Goal: Transaction & Acquisition: Book appointment/travel/reservation

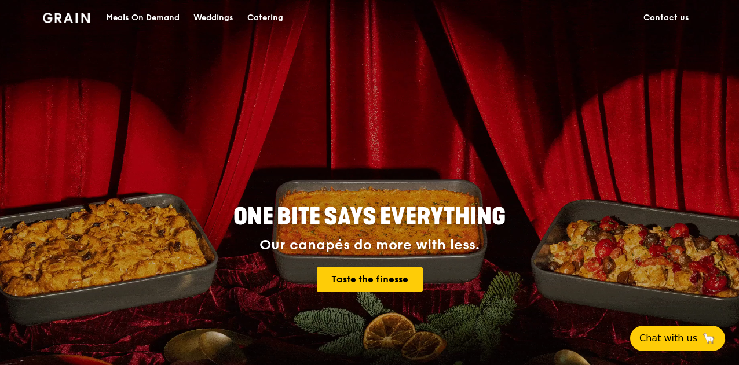
click at [267, 14] on div "Catering" at bounding box center [265, 18] width 36 height 35
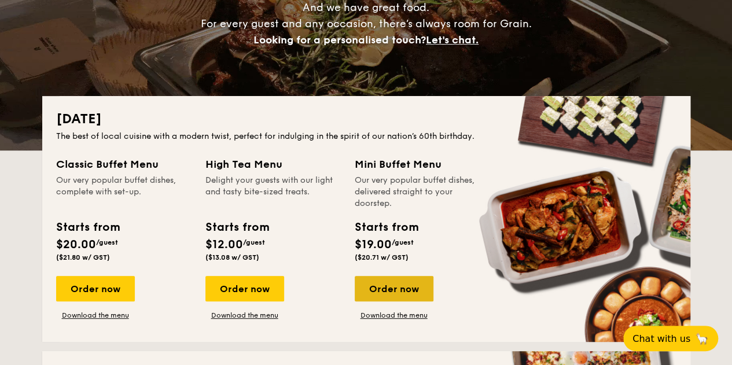
click at [387, 292] on div "Order now" at bounding box center [394, 288] width 79 height 25
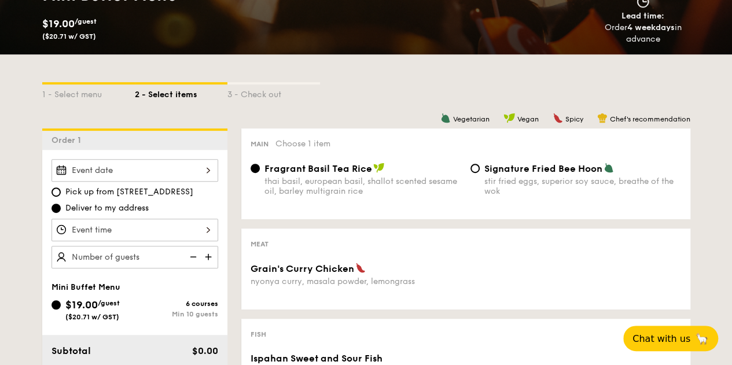
scroll to position [174, 0]
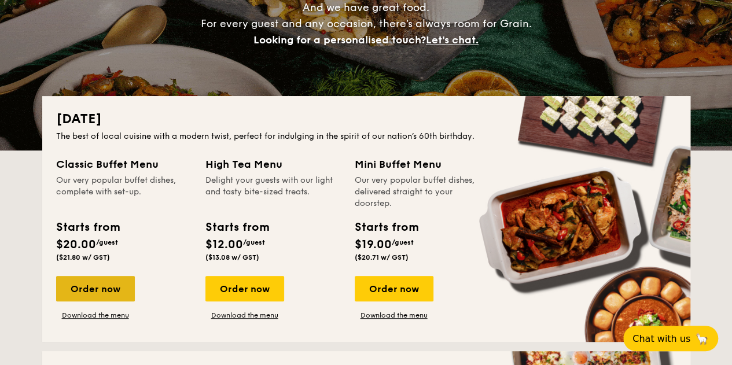
click at [88, 285] on div "Order now" at bounding box center [95, 288] width 79 height 25
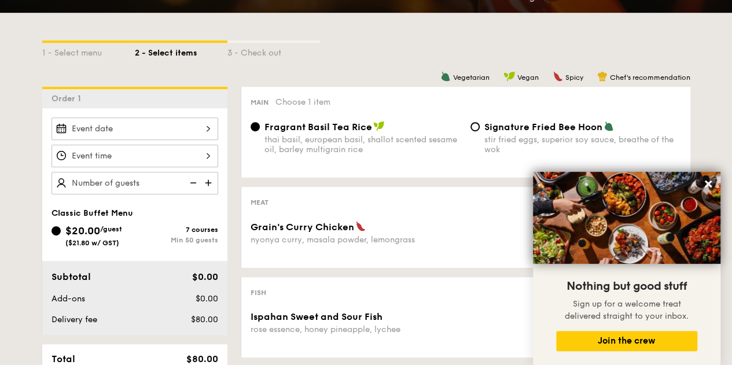
scroll to position [232, 0]
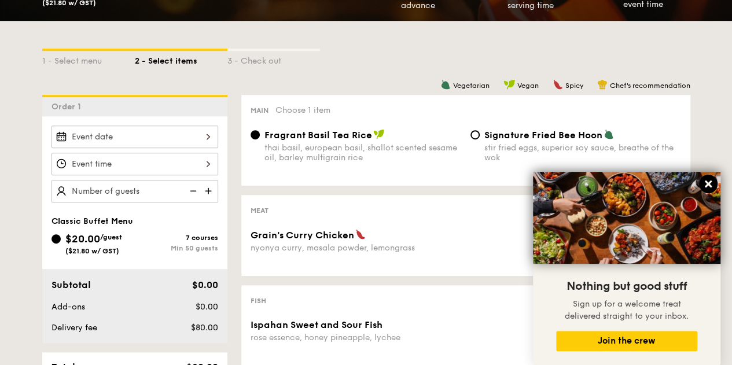
click at [710, 185] on icon at bounding box center [708, 184] width 10 height 10
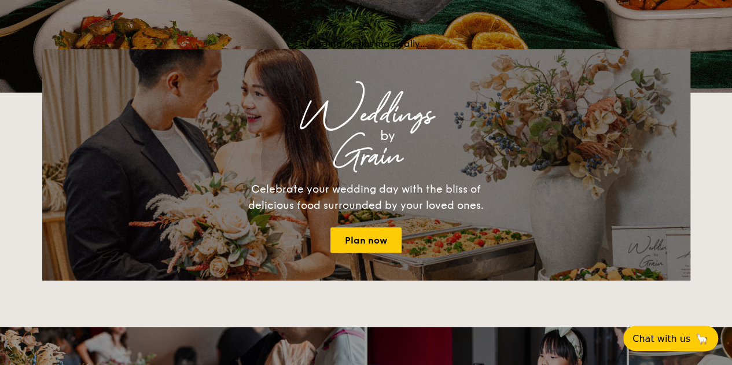
scroll to position [174, 0]
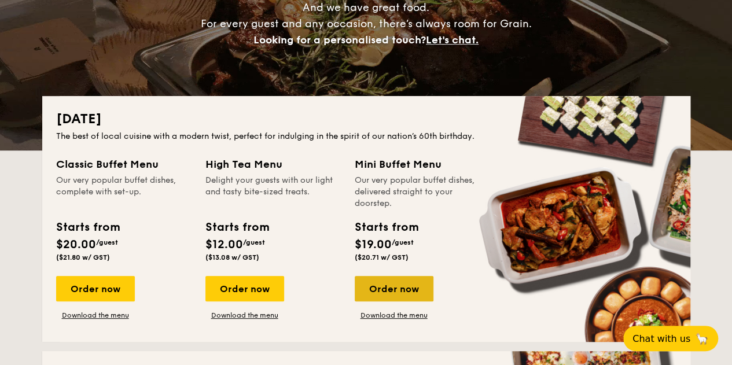
click at [396, 285] on div "Order now" at bounding box center [394, 288] width 79 height 25
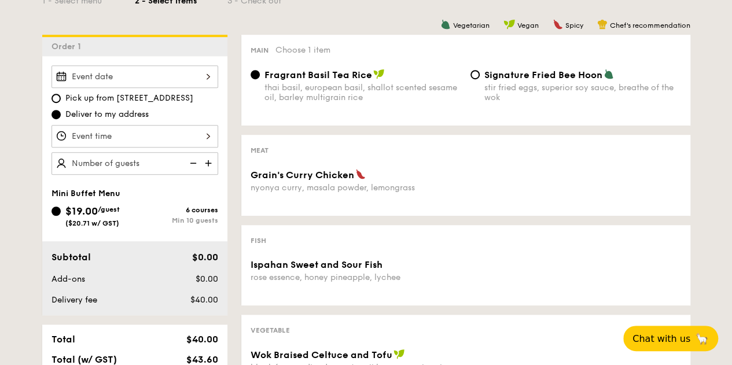
scroll to position [232, 0]
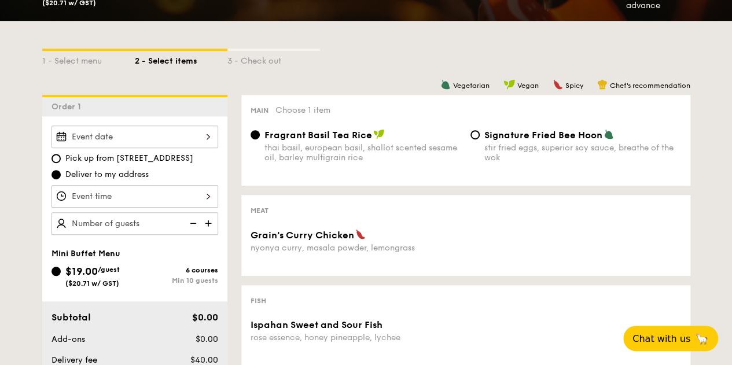
click at [204, 134] on div at bounding box center [135, 137] width 167 height 23
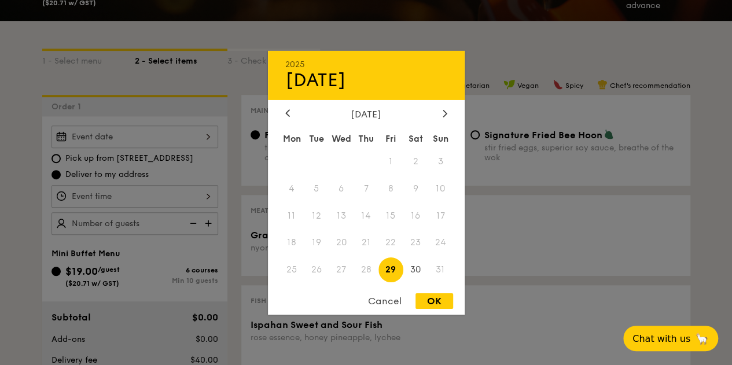
click at [391, 269] on span "29" at bounding box center [391, 270] width 25 height 25
click at [434, 299] on div "OK" at bounding box center [435, 301] width 38 height 16
type input "[DATE]"
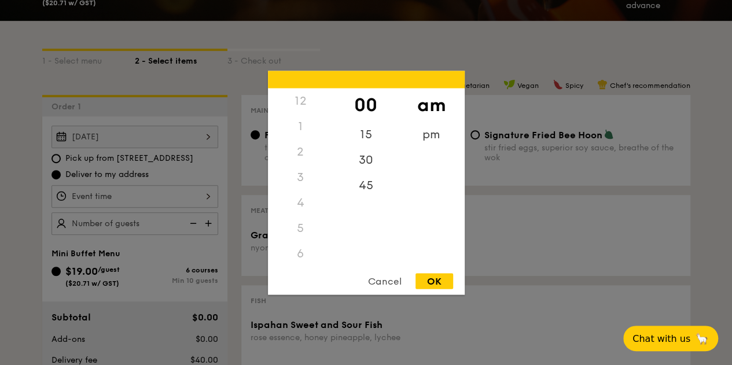
click at [147, 196] on div "12 1 2 3 4 5 6 7 8 9 10 11 00 15 30 45 am pm Cancel OK" at bounding box center [135, 196] width 167 height 23
click at [305, 248] on div "11" at bounding box center [300, 249] width 65 height 34
click at [431, 281] on div "OK" at bounding box center [435, 281] width 38 height 16
type input "11:00AM"
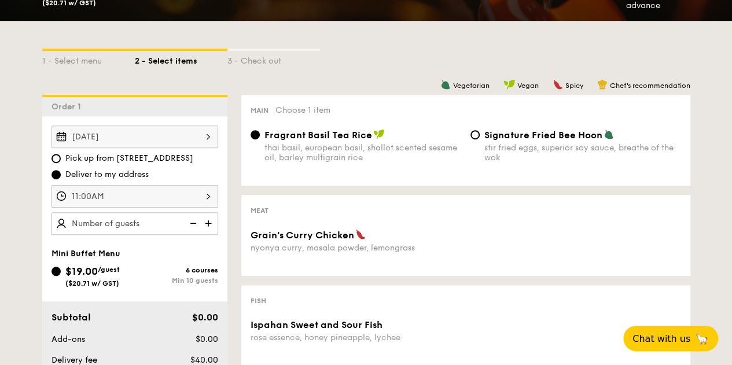
click at [205, 223] on img at bounding box center [209, 223] width 17 height 22
click at [207, 222] on img at bounding box center [209, 223] width 17 height 22
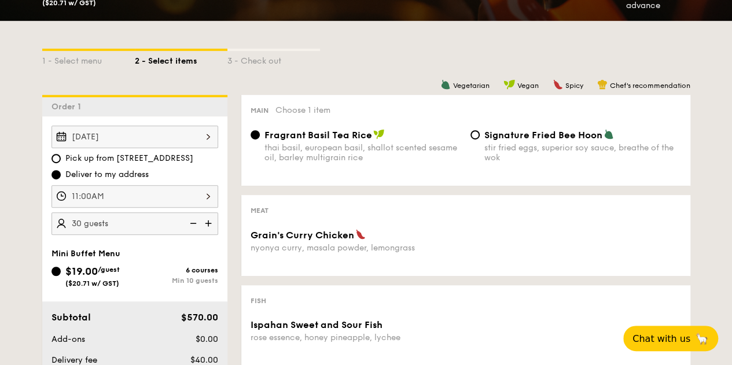
click at [207, 222] on img at bounding box center [209, 223] width 17 height 22
click at [198, 222] on img at bounding box center [191, 223] width 17 height 22
click at [198, 221] on img at bounding box center [191, 223] width 17 height 22
click at [198, 222] on img at bounding box center [191, 223] width 17 height 22
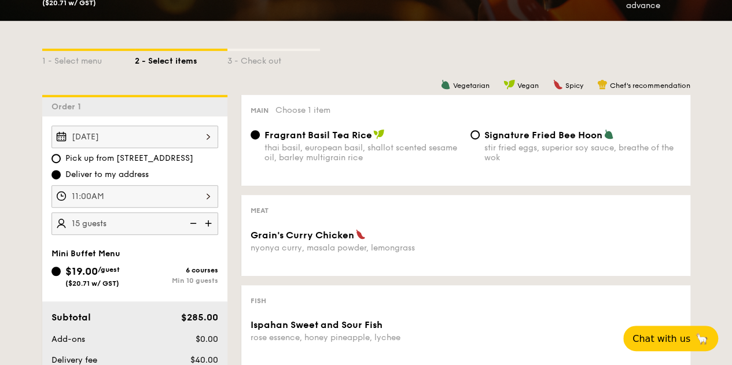
click at [198, 222] on img at bounding box center [191, 223] width 17 height 22
click at [210, 222] on img at bounding box center [209, 223] width 17 height 22
click at [206, 221] on img at bounding box center [209, 223] width 17 height 22
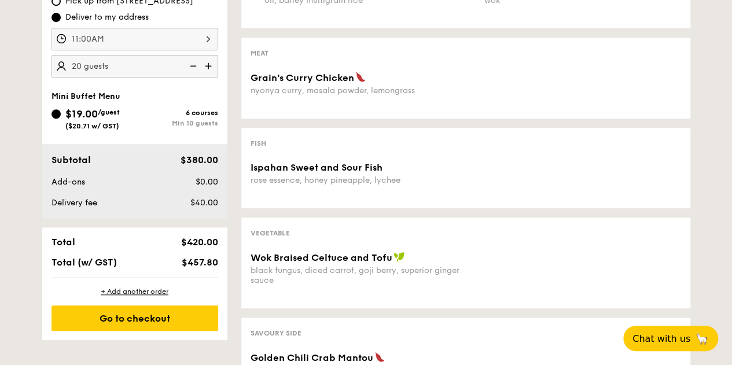
scroll to position [405, 0]
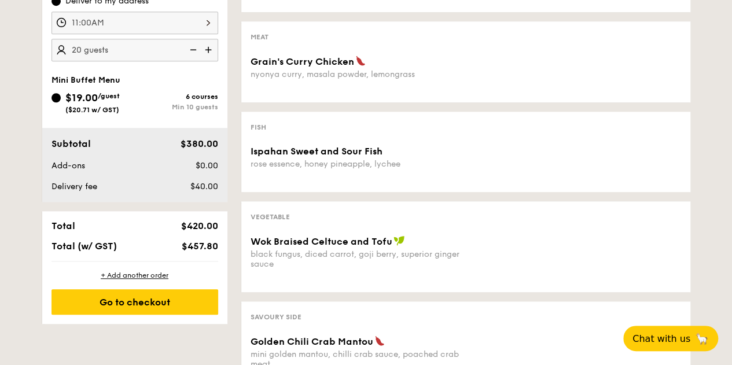
click at [186, 50] on img at bounding box center [191, 50] width 17 height 22
type input "15 guests"
click at [152, 274] on div "+ Add another order" at bounding box center [135, 275] width 167 height 9
radio input "true"
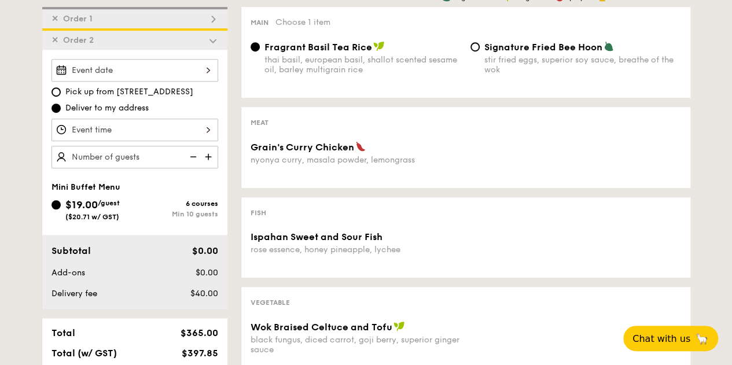
scroll to position [98, 0]
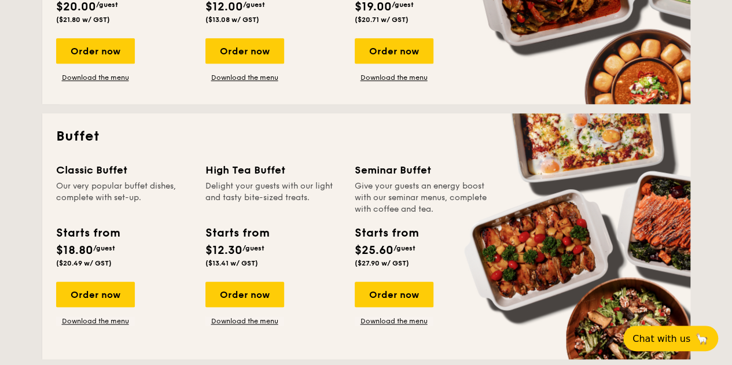
scroll to position [463, 0]
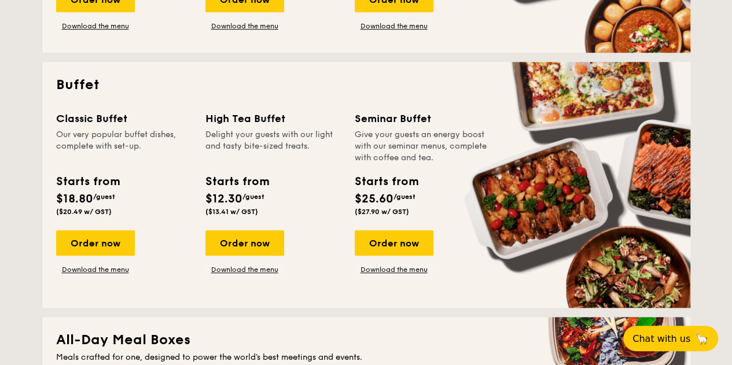
click at [115, 263] on div "Order now Download the menu" at bounding box center [95, 252] width 79 height 44
click at [116, 267] on link "Download the menu" at bounding box center [95, 269] width 79 height 9
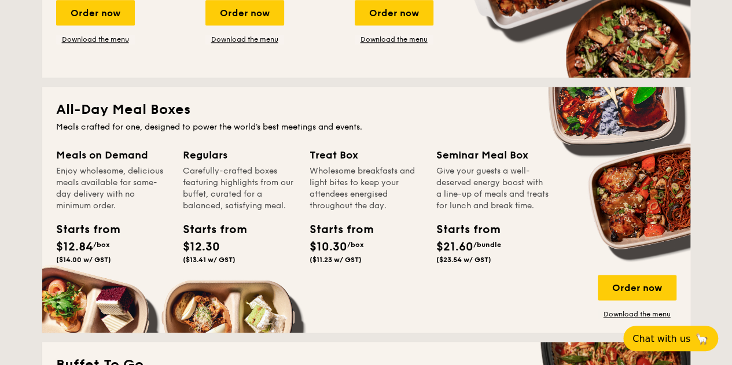
scroll to position [695, 0]
